Goal: Information Seeking & Learning: Check status

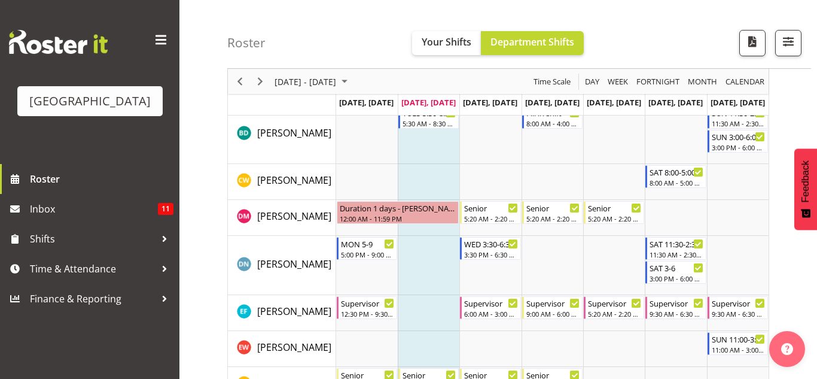
scroll to position [351, 0]
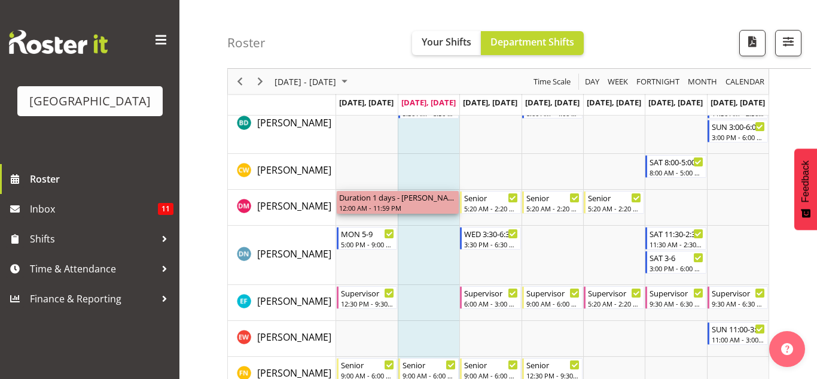
click at [409, 203] on div "Duration 1 days - [PERSON_NAME] 12:00 AM - 11:59 PM" at bounding box center [398, 202] width 118 height 23
click at [403, 209] on div "12:00 AM - 11:59 PM" at bounding box center [398, 208] width 118 height 10
click at [369, 206] on div "12:00 AM - 11:59 PM" at bounding box center [398, 208] width 118 height 10
click at [422, 222] on td "Timeline Week of September 2, 2025" at bounding box center [429, 208] width 62 height 36
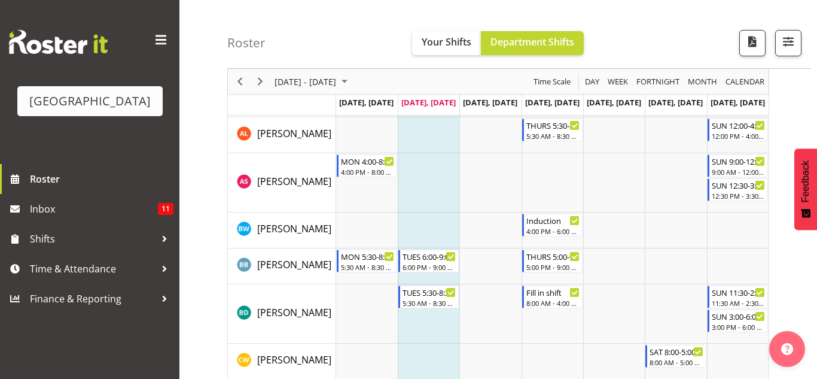
scroll to position [0, 0]
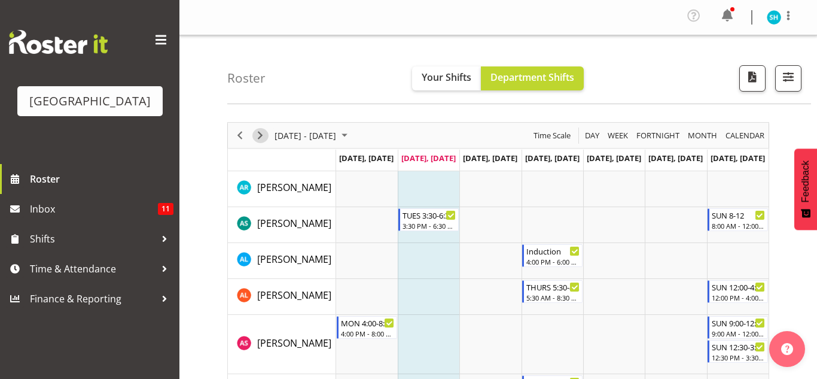
click at [259, 135] on span "Next" at bounding box center [260, 135] width 14 height 15
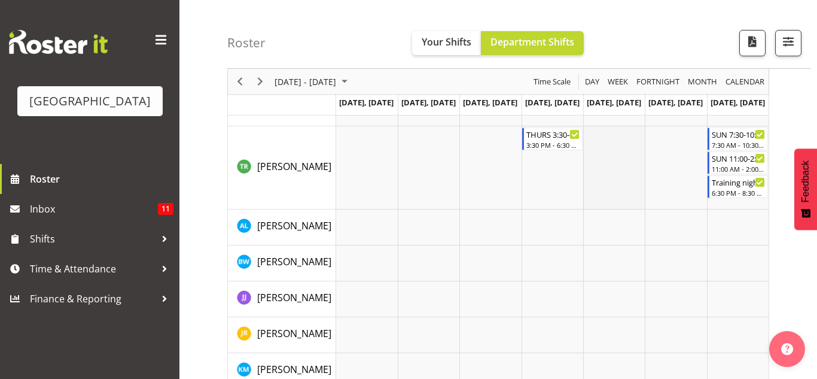
scroll to position [1723, 0]
click at [258, 87] on span "Next" at bounding box center [260, 81] width 14 height 15
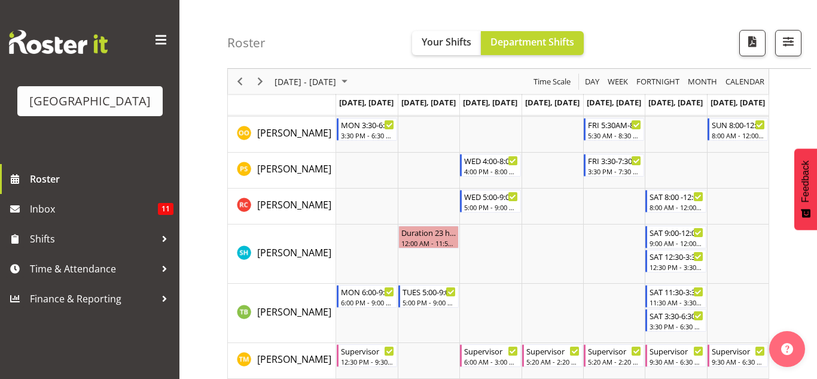
scroll to position [1000, 0]
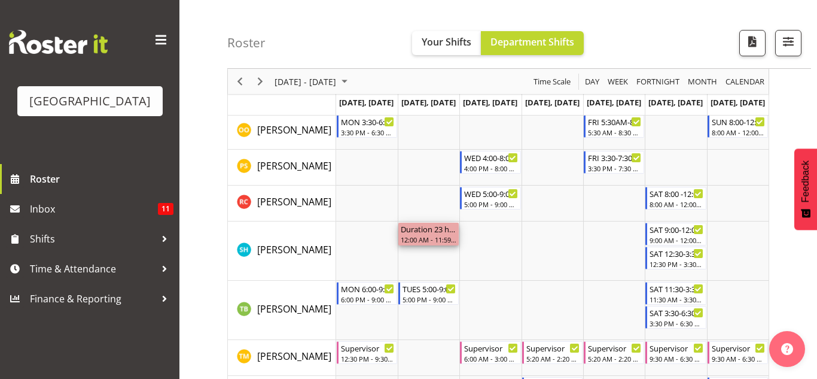
click at [430, 237] on div "12:00 AM - 11:59 PM" at bounding box center [429, 239] width 56 height 10
click at [425, 226] on div "Duration 23 hours - [PERSON_NAME]" at bounding box center [429, 229] width 56 height 12
click at [425, 233] on div "Duration 23 hours - [PERSON_NAME]" at bounding box center [429, 229] width 56 height 12
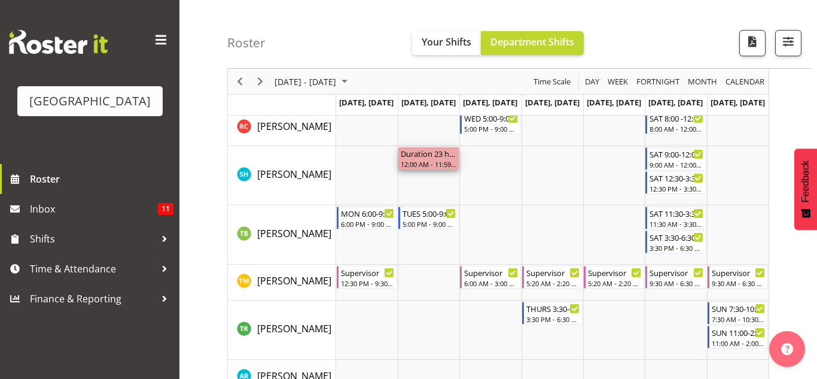
scroll to position [1072, 0]
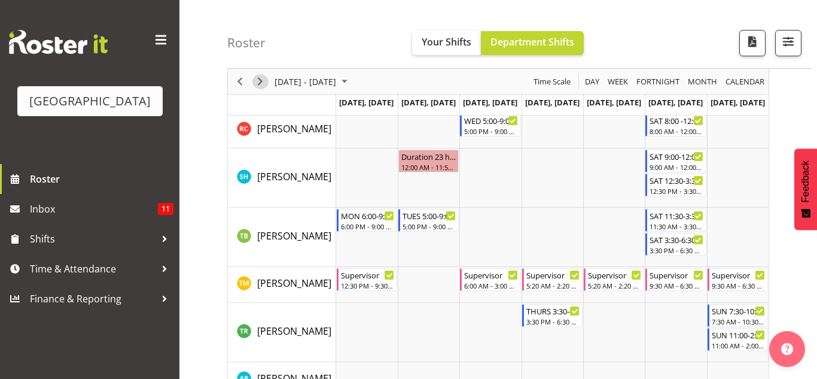
click at [261, 83] on span "Next" at bounding box center [260, 81] width 14 height 15
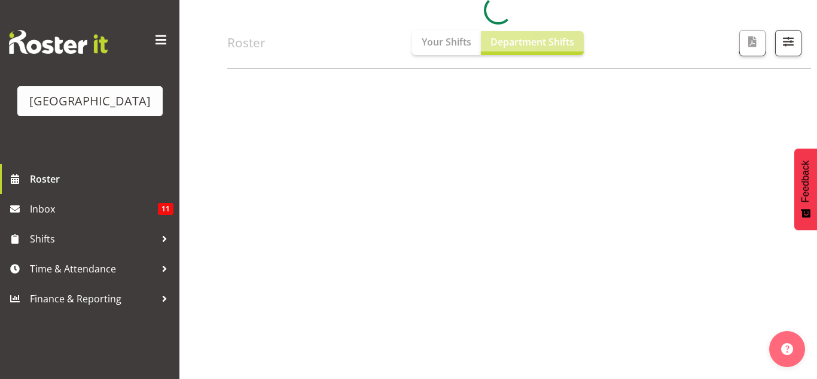
scroll to position [213, 0]
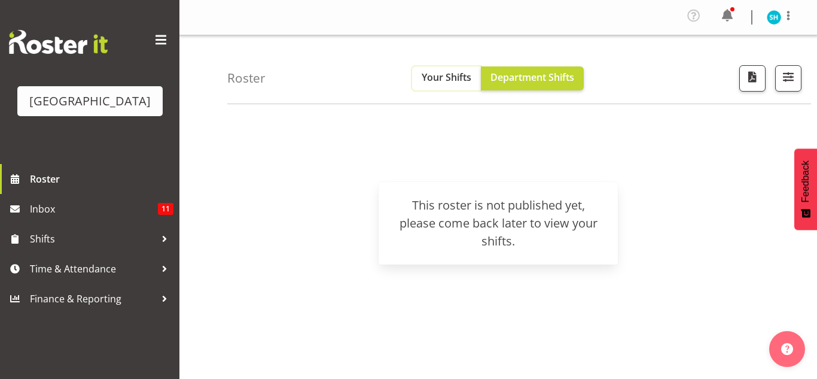
click at [434, 71] on span "Your Shifts" at bounding box center [447, 77] width 50 height 13
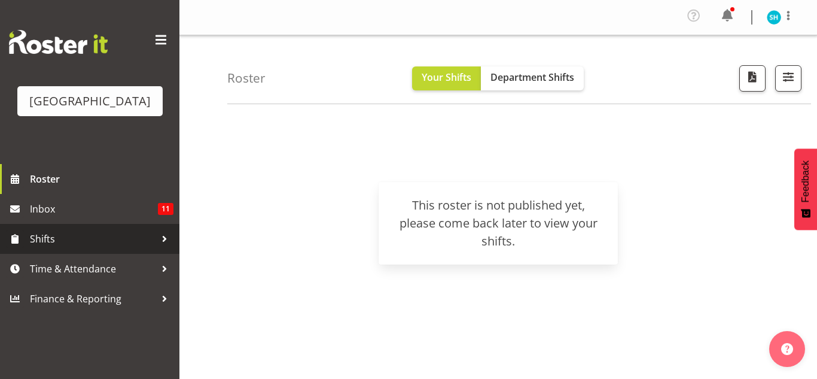
click at [86, 228] on link "Shifts" at bounding box center [89, 239] width 179 height 30
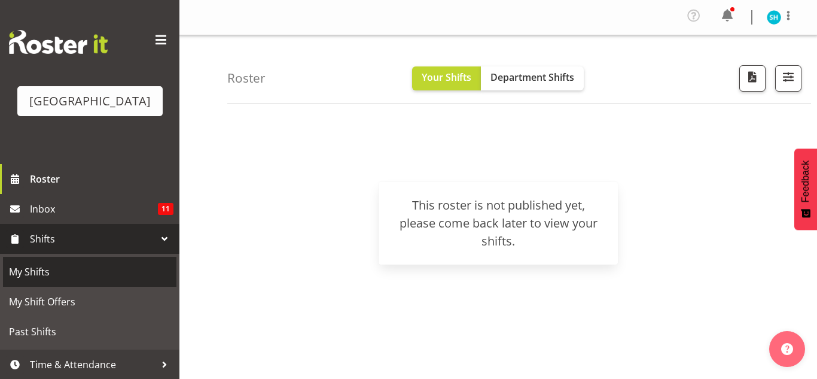
click at [39, 273] on span "My Shifts" at bounding box center [90, 272] width 162 height 18
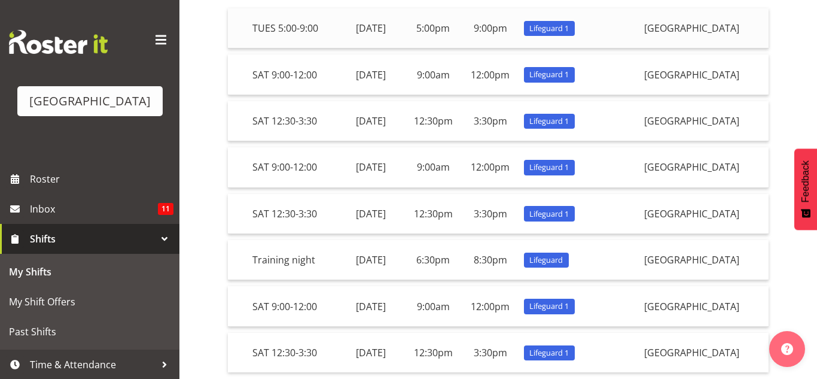
scroll to position [213, 0]
